Goal: Navigation & Orientation: Go to known website

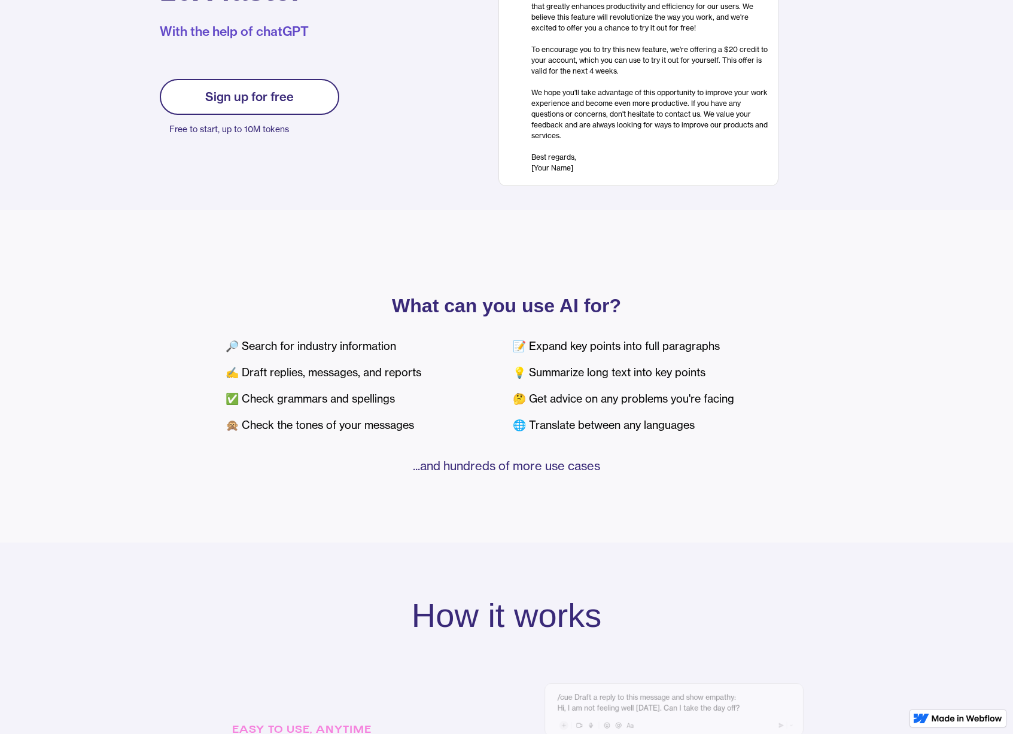
scroll to position [222, 0]
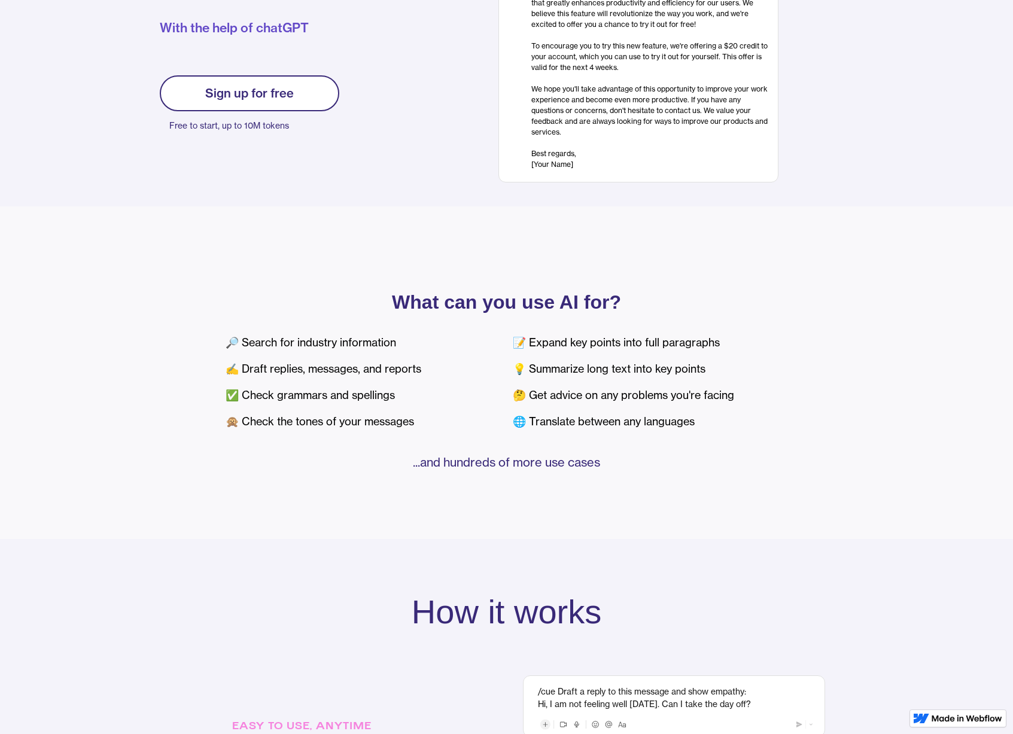
click at [869, 380] on div "What can you use AI for? 🔎 Search for industry information ✍️ Draft replies, me…" at bounding box center [506, 372] width 1013 height 333
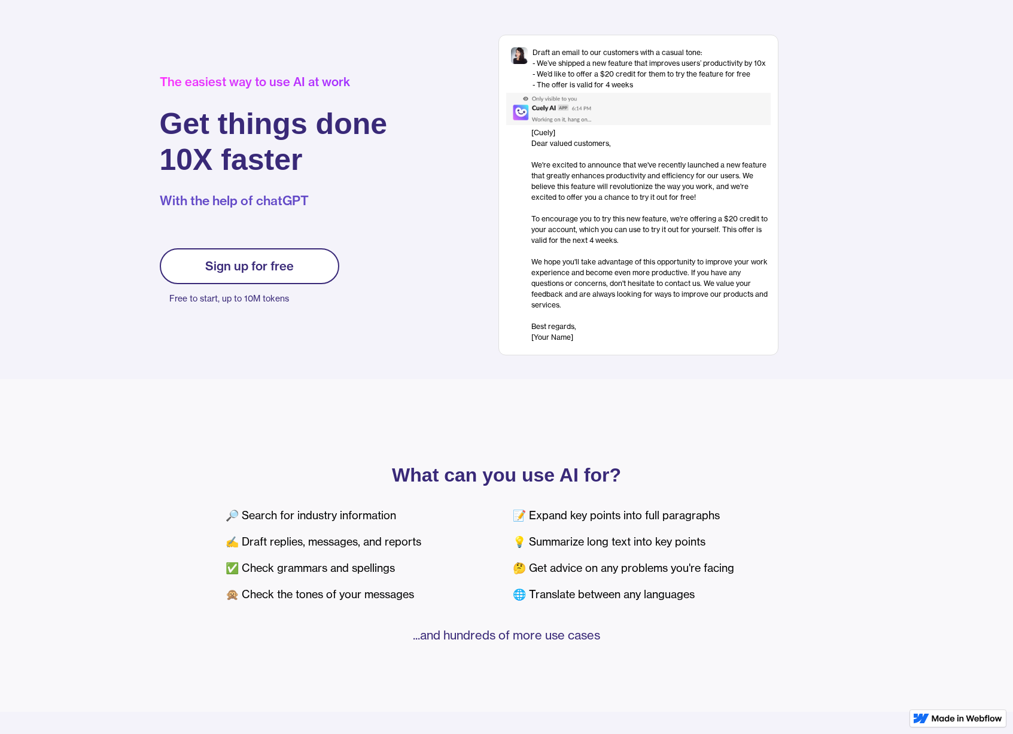
scroll to position [0, 0]
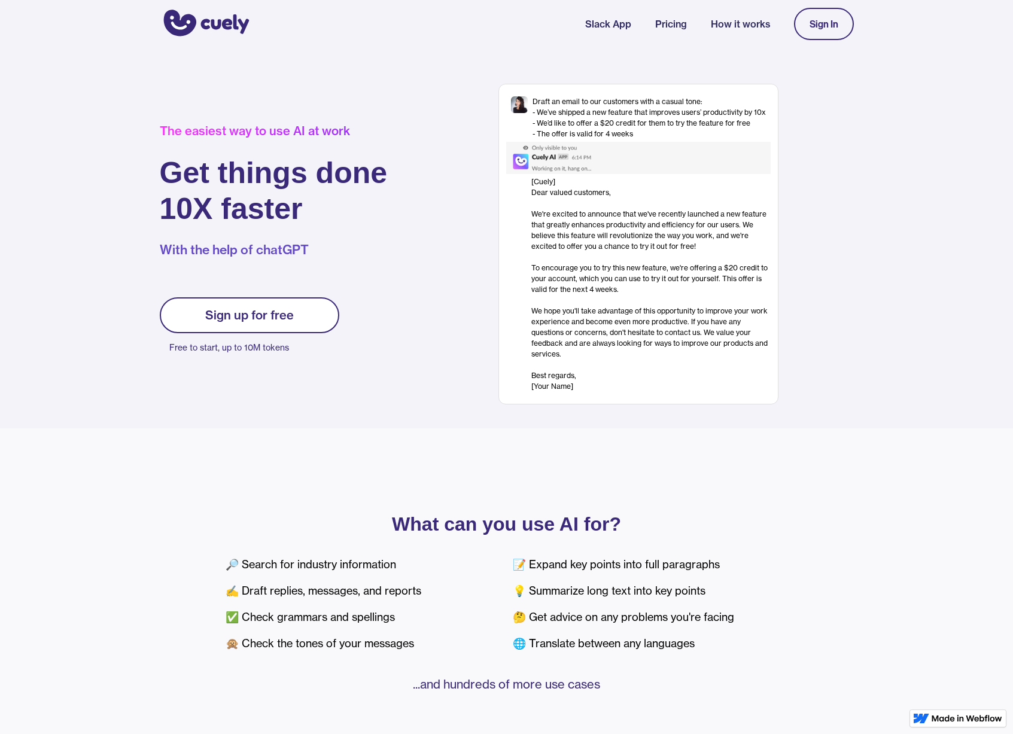
click at [269, 318] on div "Sign up for free" at bounding box center [249, 315] width 89 height 14
click at [262, 311] on div "Sign up for free" at bounding box center [249, 315] width 89 height 14
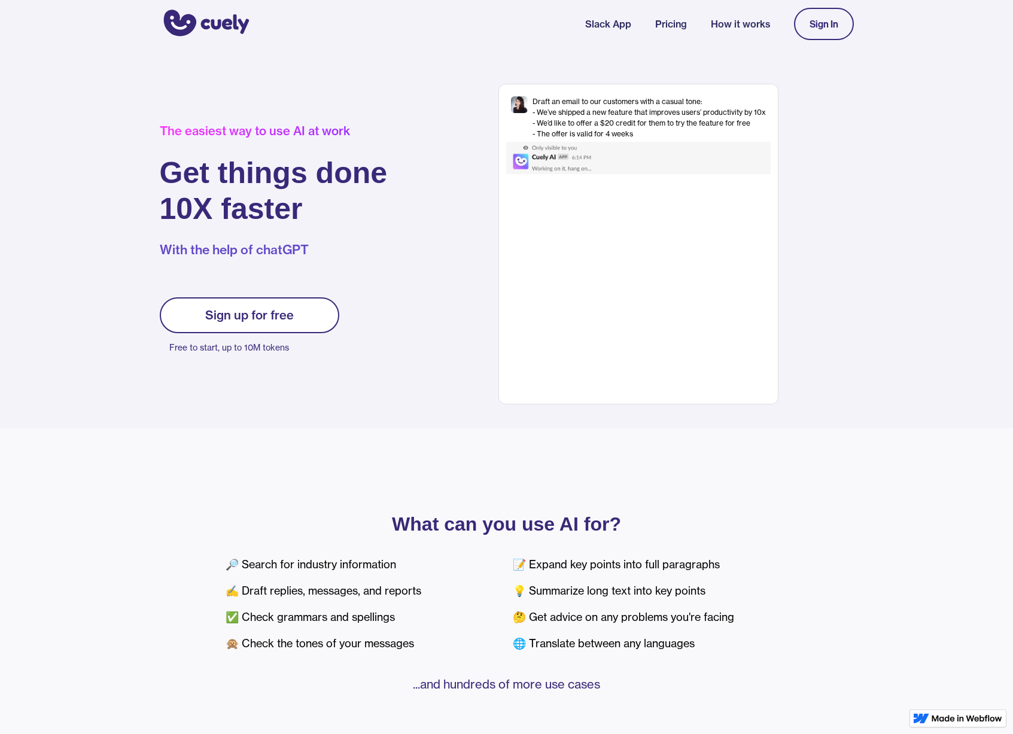
click at [262, 311] on div "Sign up for free" at bounding box center [249, 315] width 89 height 14
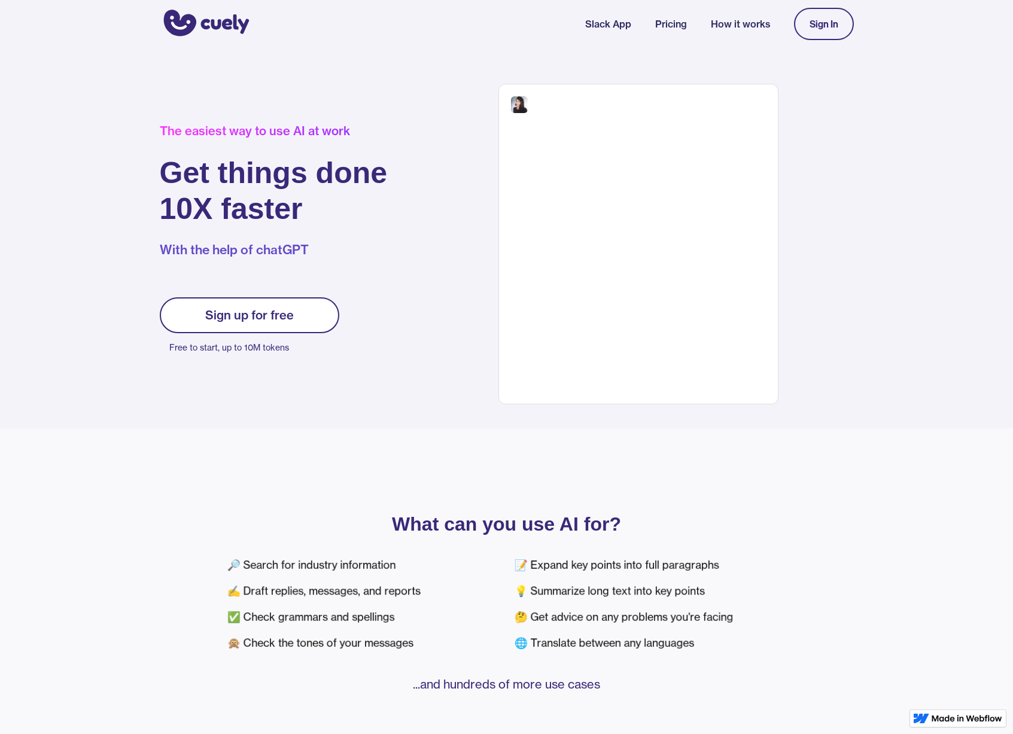
click at [825, 28] on div "Sign In" at bounding box center [823, 24] width 29 height 11
